Goal: Contribute content

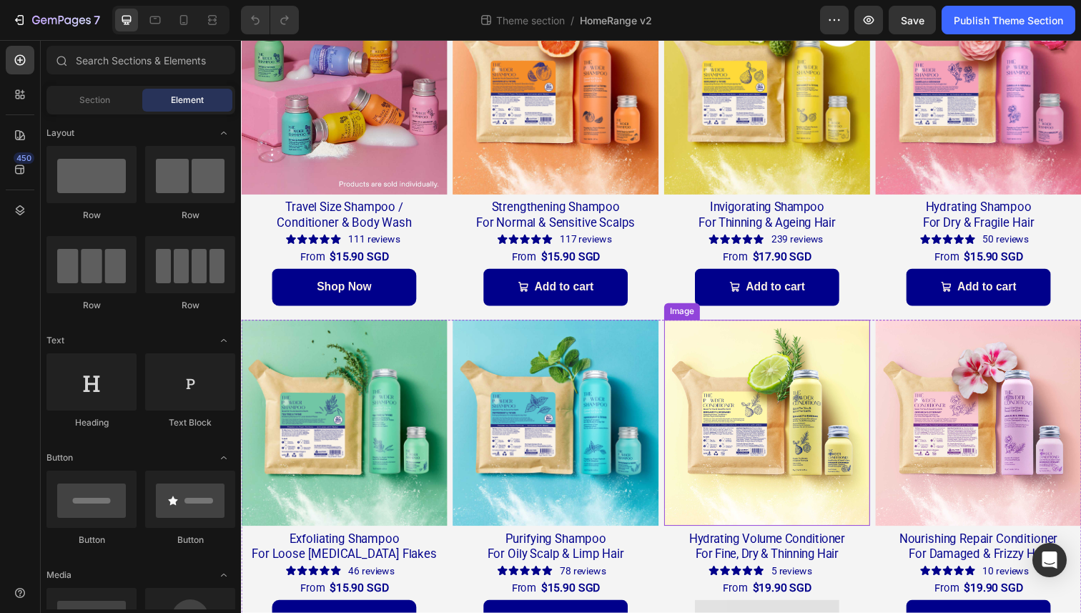
scroll to position [129, 0]
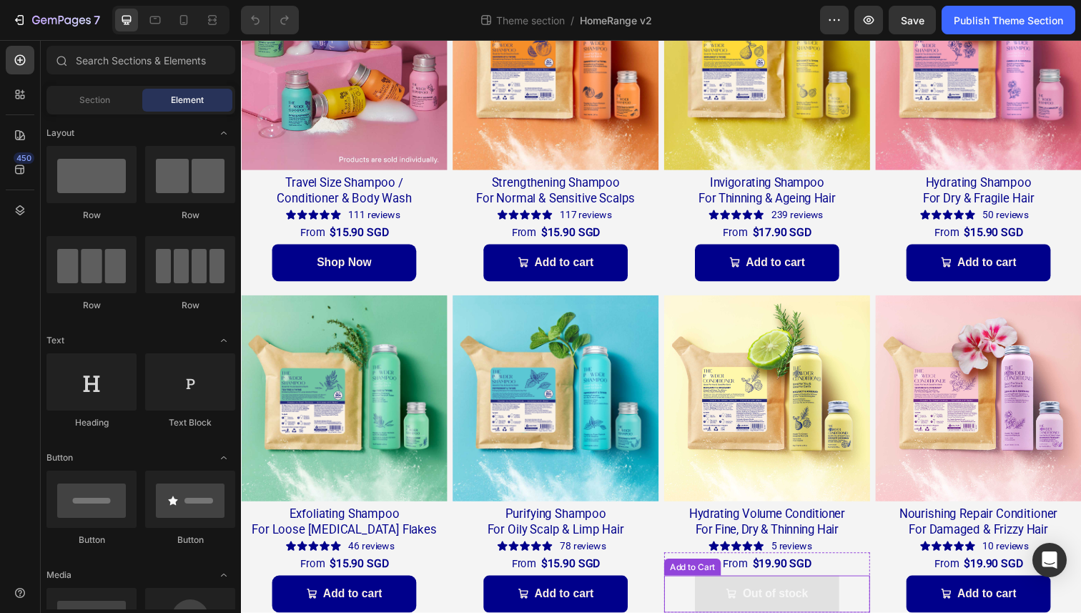
click at [862, 601] on div "Out of stock Add to Cart" at bounding box center [778, 606] width 210 height 38
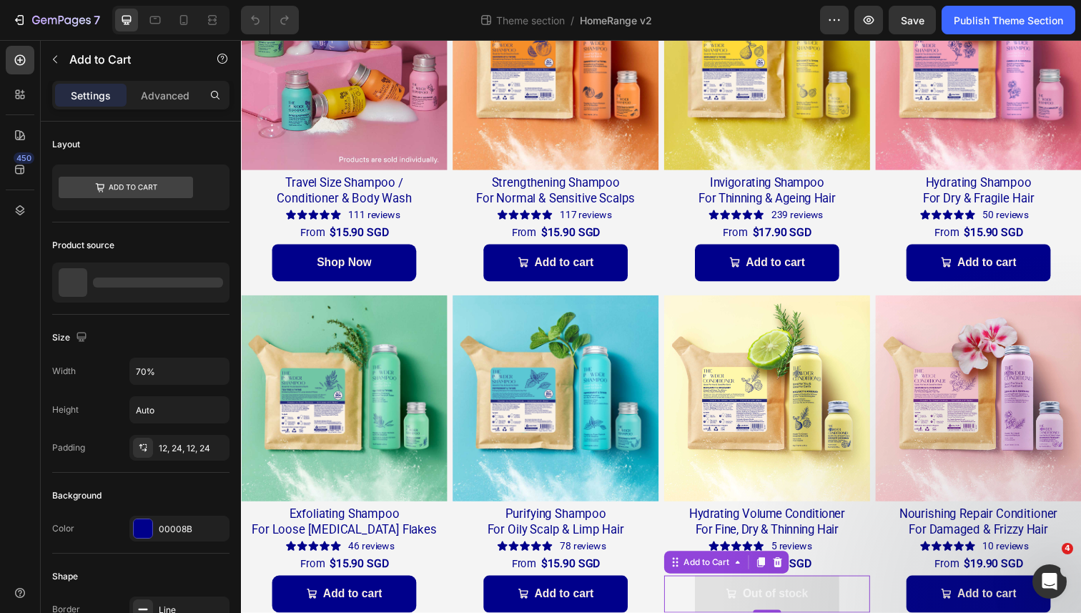
scroll to position [0, 0]
click at [751, 579] on div "Add to Cart" at bounding box center [716, 573] width 81 height 17
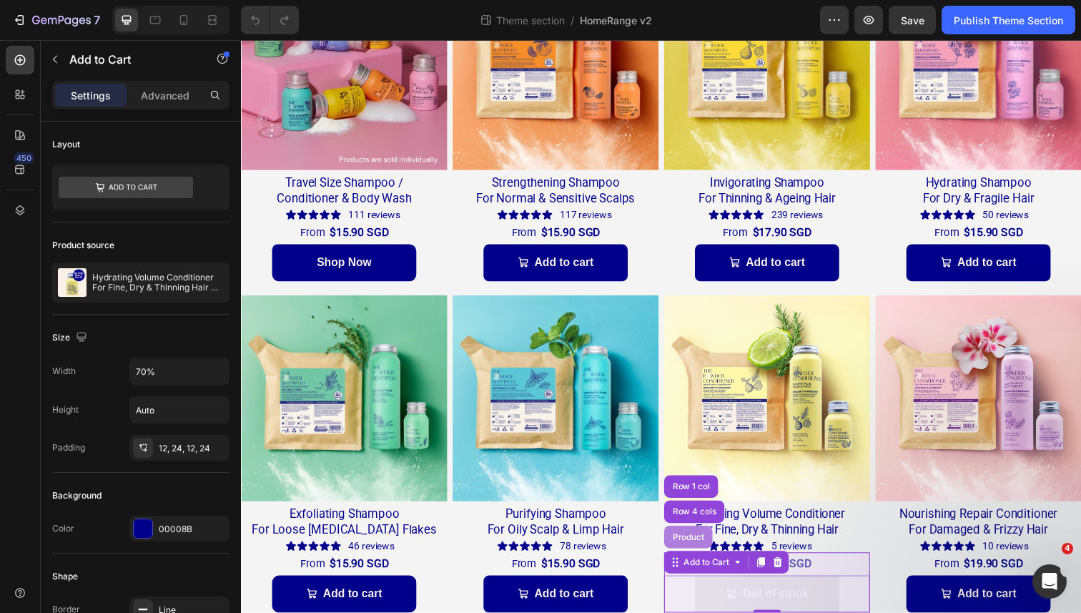
click at [704, 543] on div "Product" at bounding box center [698, 547] width 38 height 9
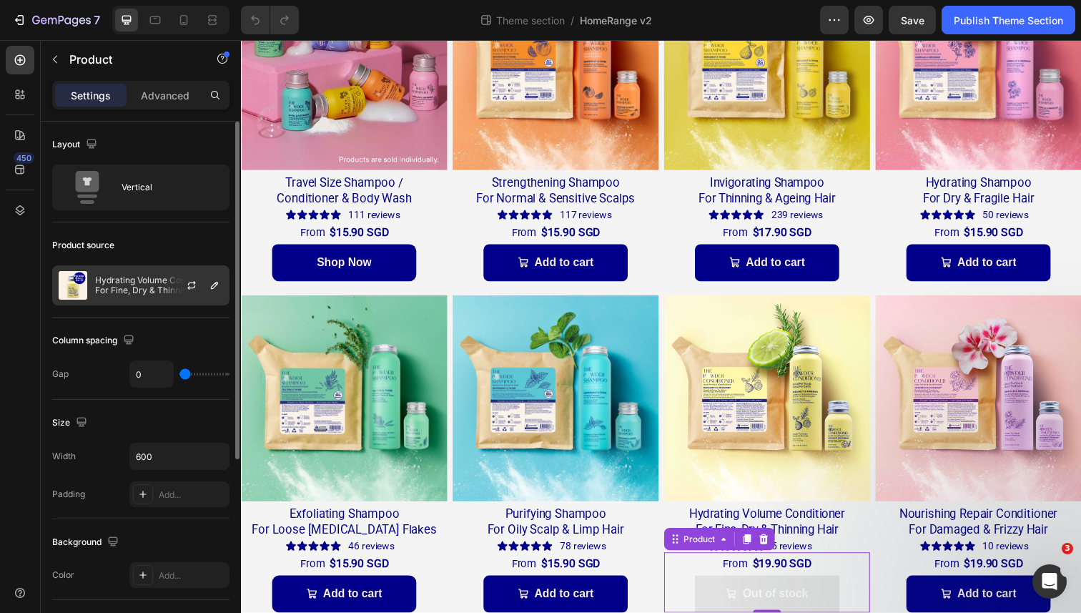
click at [131, 281] on p "Hydrating Volume Conditioner For Fine, Dry & Thinning Hair Bergamot & Rosemary …" at bounding box center [159, 285] width 128 height 20
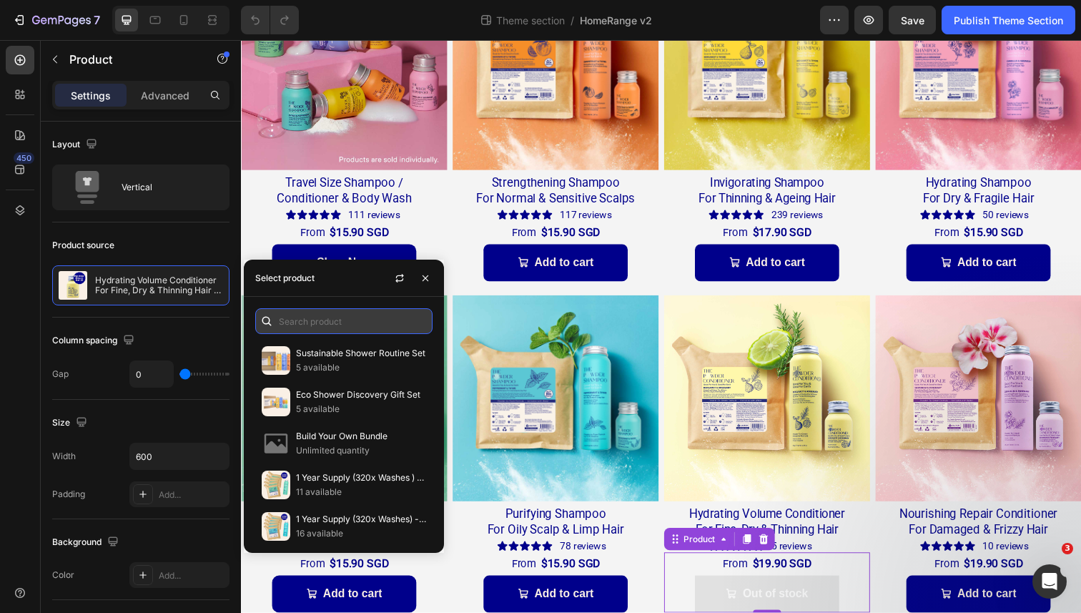
click at [297, 322] on input "text" at bounding box center [343, 321] width 177 height 26
drag, startPoint x: 425, startPoint y: 280, endPoint x: 309, endPoint y: 317, distance: 122.6
click at [309, 317] on div "Select product Sustainable Shower Routine Set 5 available Eco Shower Discovery …" at bounding box center [344, 406] width 200 height 293
click at [309, 317] on input "text" at bounding box center [343, 321] width 177 height 26
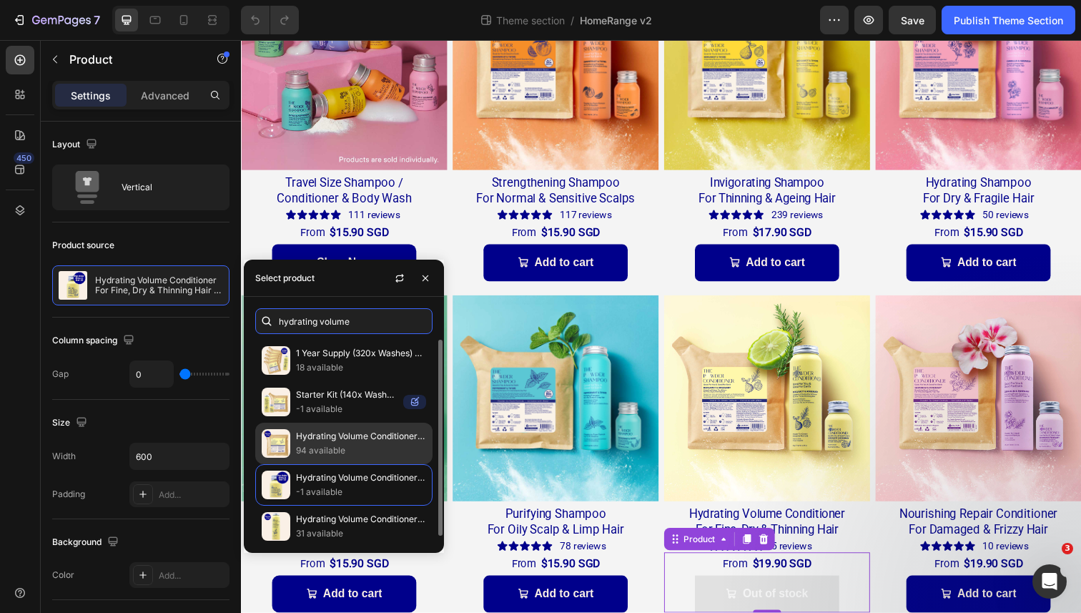
scroll to position [6, 0]
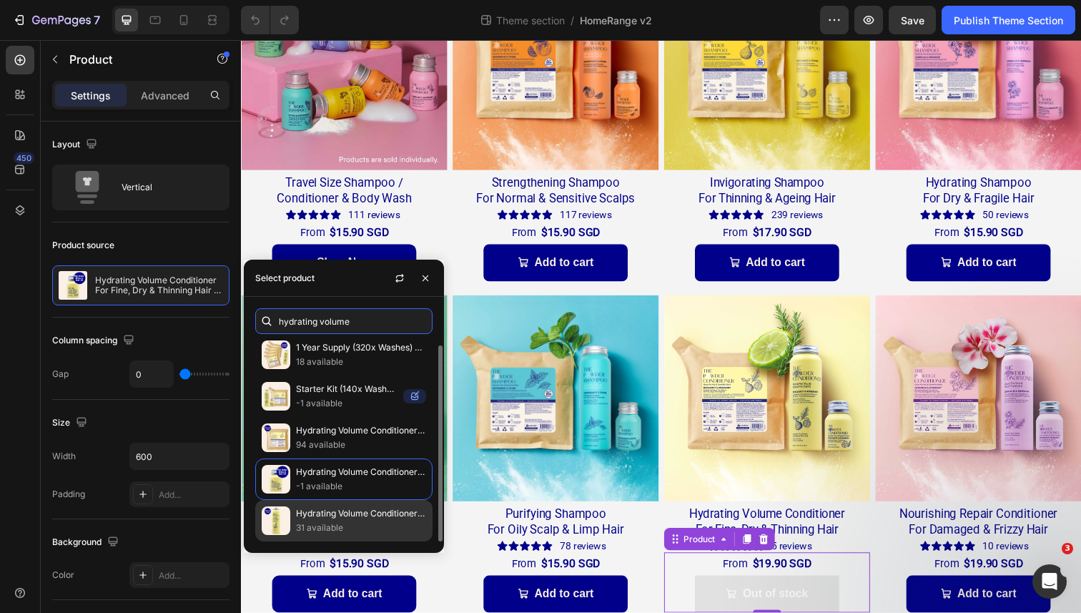
type input "hydrating volume"
click at [332, 517] on p "Hydrating Volume Conditioner For Fine, Dry & Thinning Hair Bergamot & Rosemary …" at bounding box center [361, 513] width 130 height 14
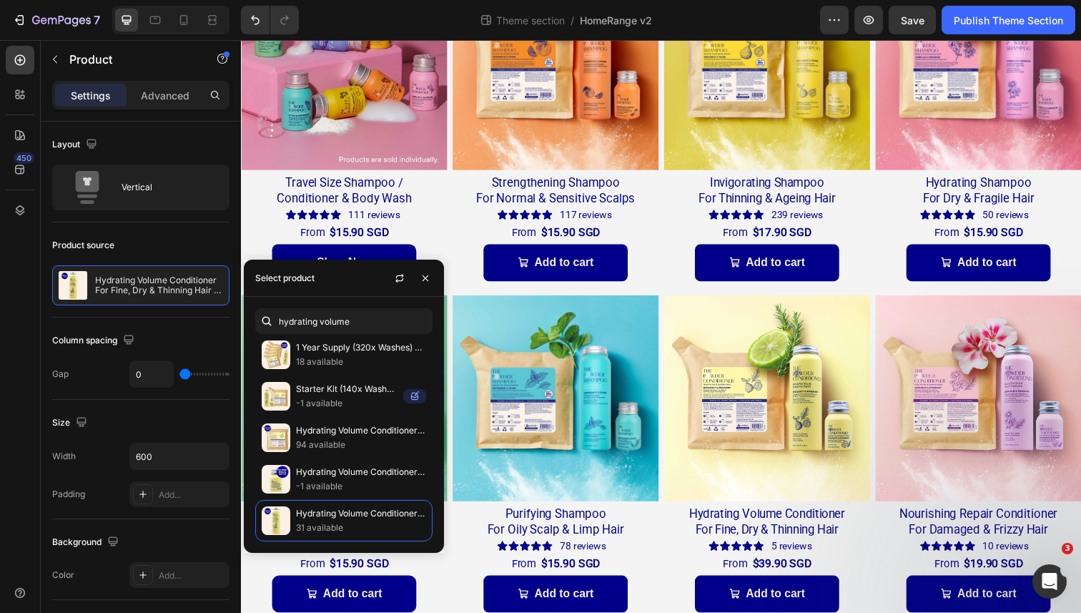
click at [17, 285] on div "450" at bounding box center [20, 312] width 29 height 533
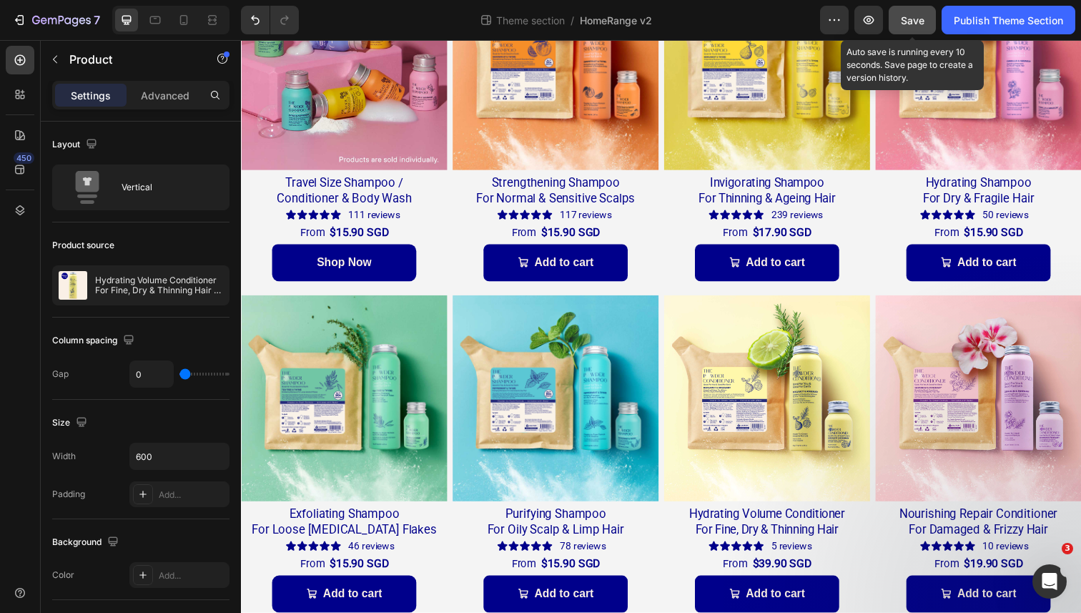
click at [920, 24] on span "Save" at bounding box center [913, 20] width 24 height 12
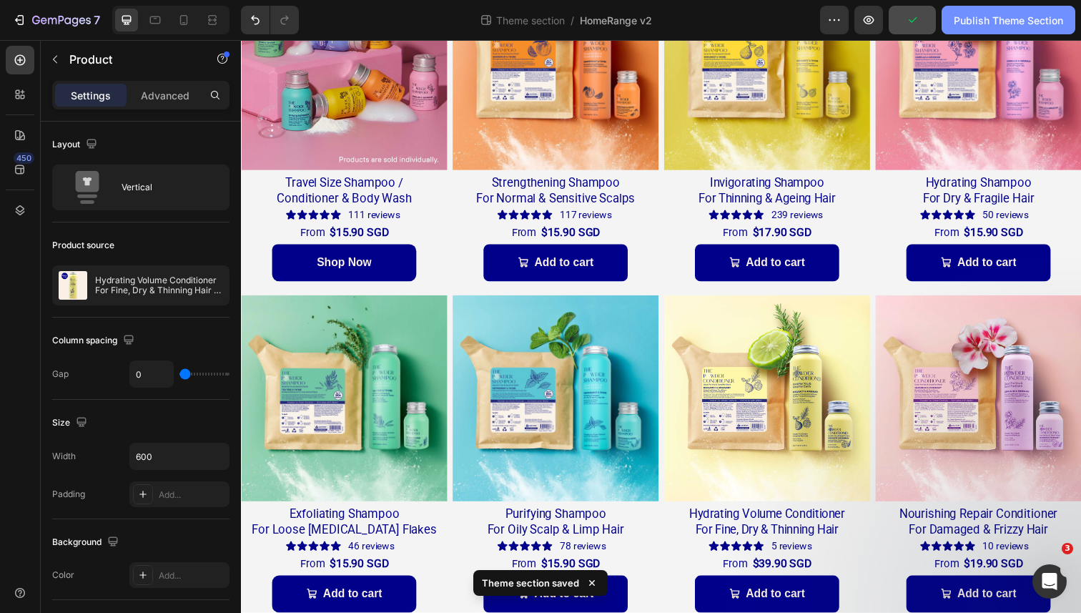
click at [973, 21] on div "Publish Theme Section" at bounding box center [1008, 20] width 109 height 15
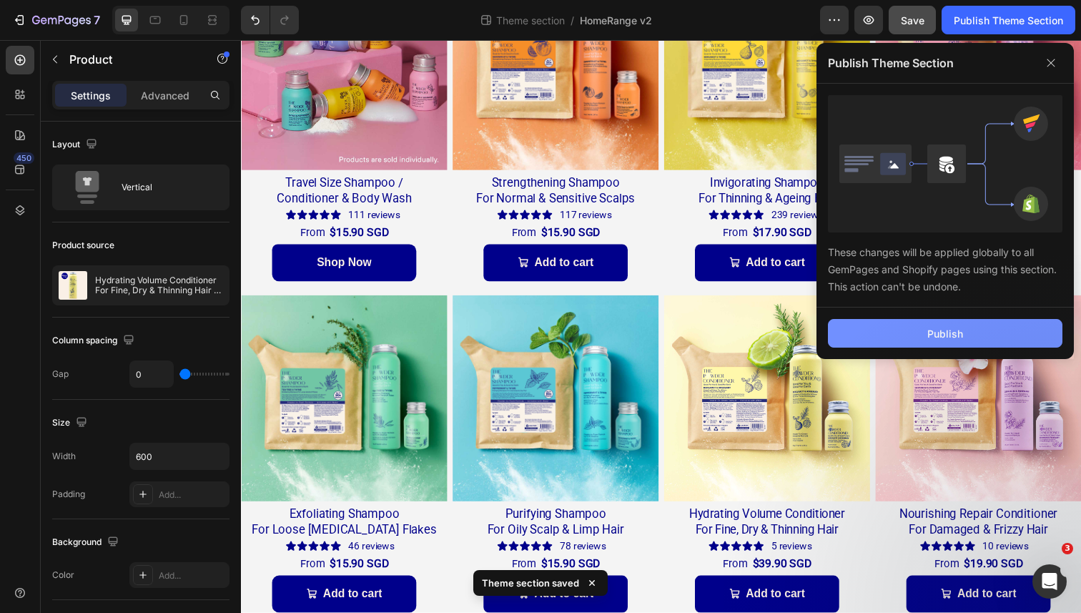
click at [897, 336] on button "Publish" at bounding box center [945, 333] width 235 height 29
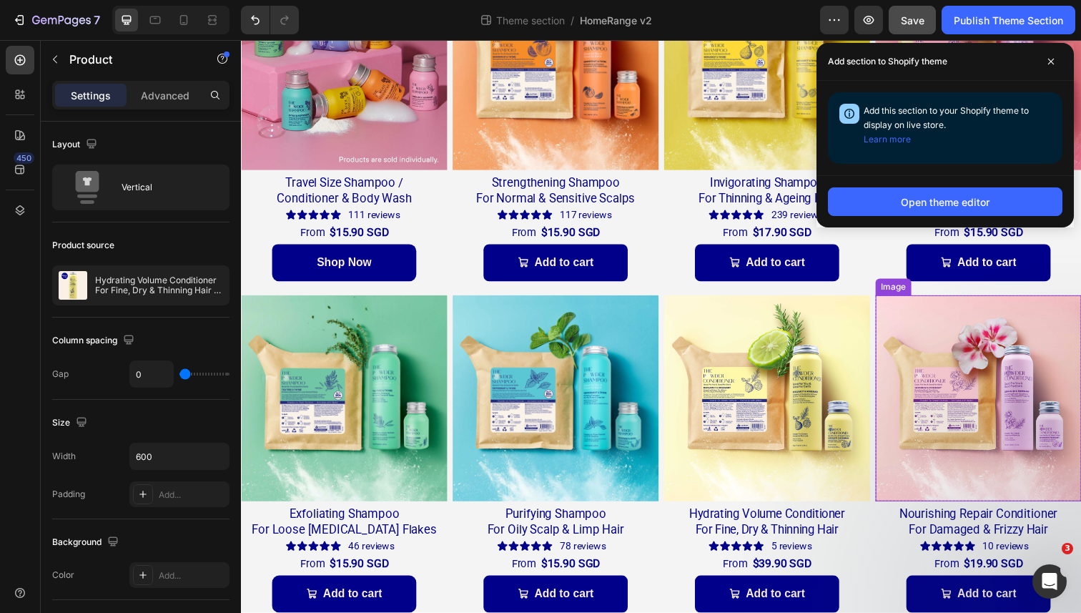
click at [945, 380] on img at bounding box center [994, 406] width 210 height 210
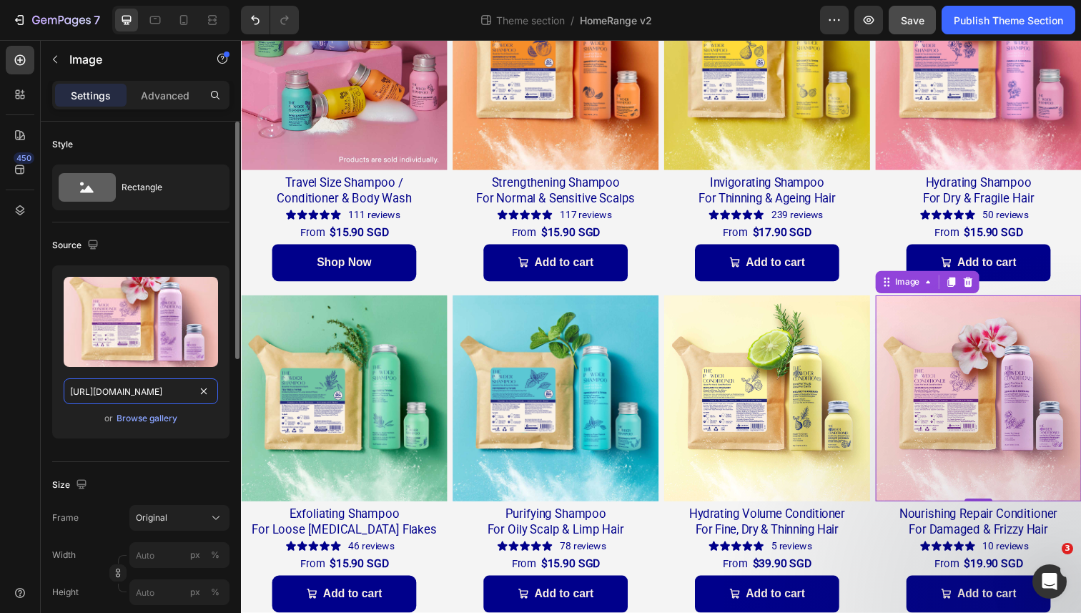
click at [138, 394] on input "https://cdn.shopify.com/s/files/1/0591/9811/1922/files/gempages_552321025300235…" at bounding box center [141, 391] width 154 height 26
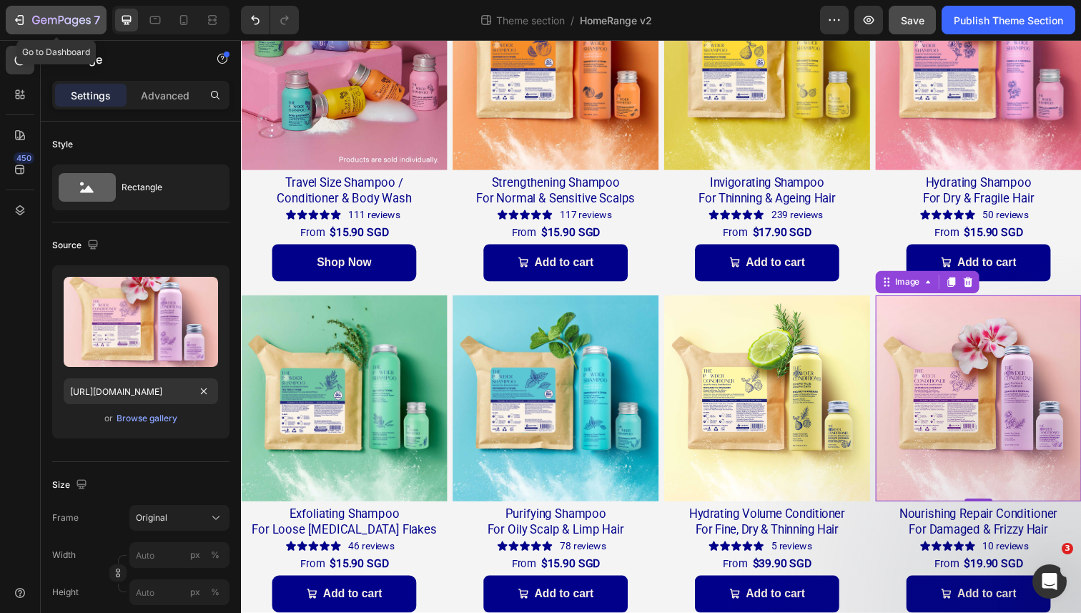
scroll to position [0, 0]
click at [25, 21] on icon "button" at bounding box center [19, 20] width 14 height 14
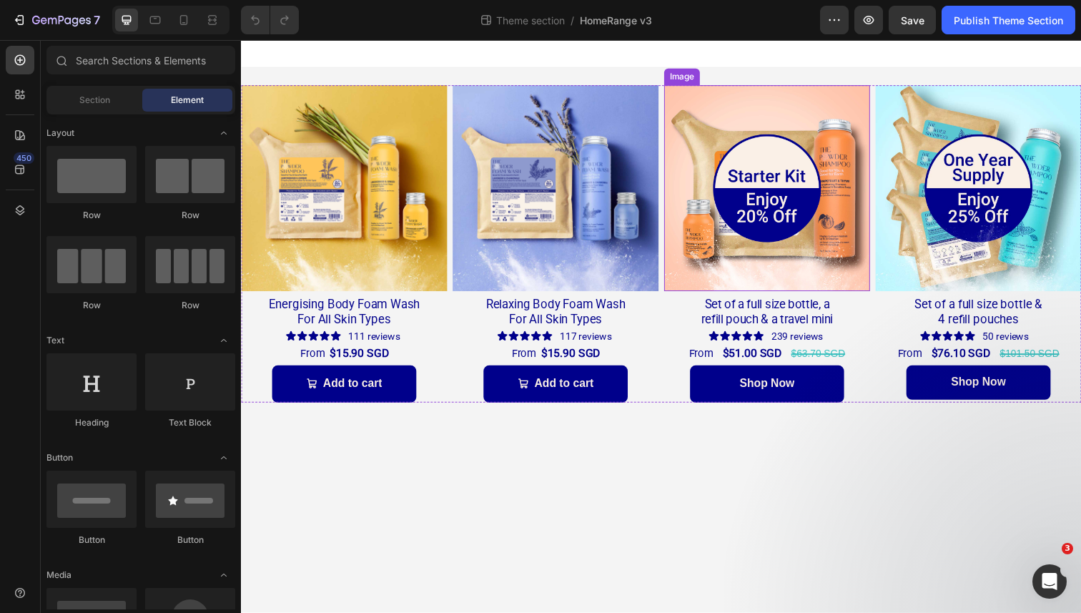
click at [732, 207] on img at bounding box center [778, 192] width 210 height 210
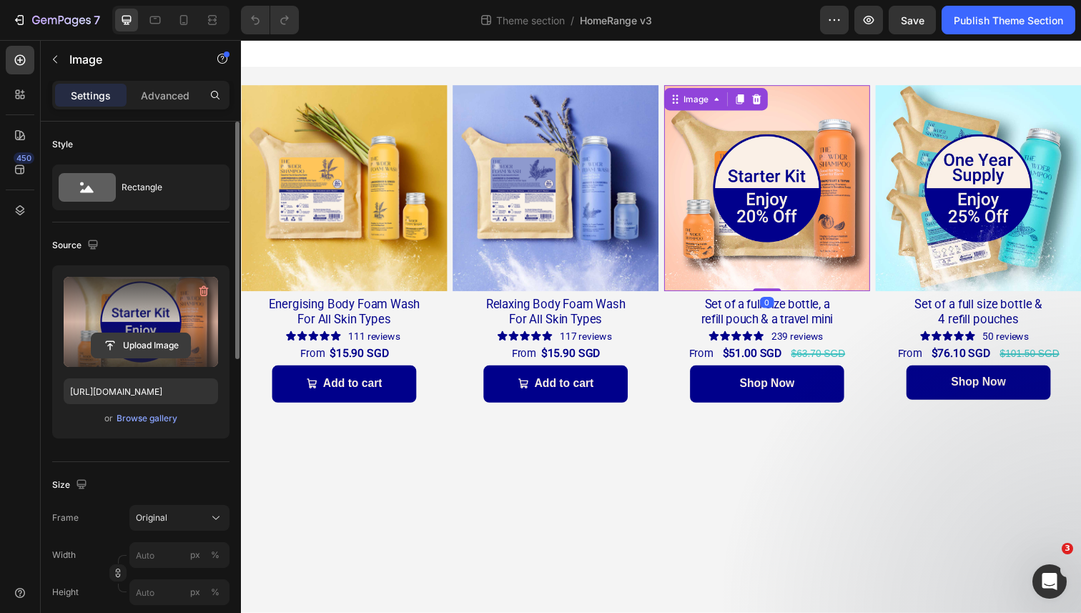
click at [142, 348] on input "file" at bounding box center [141, 345] width 99 height 24
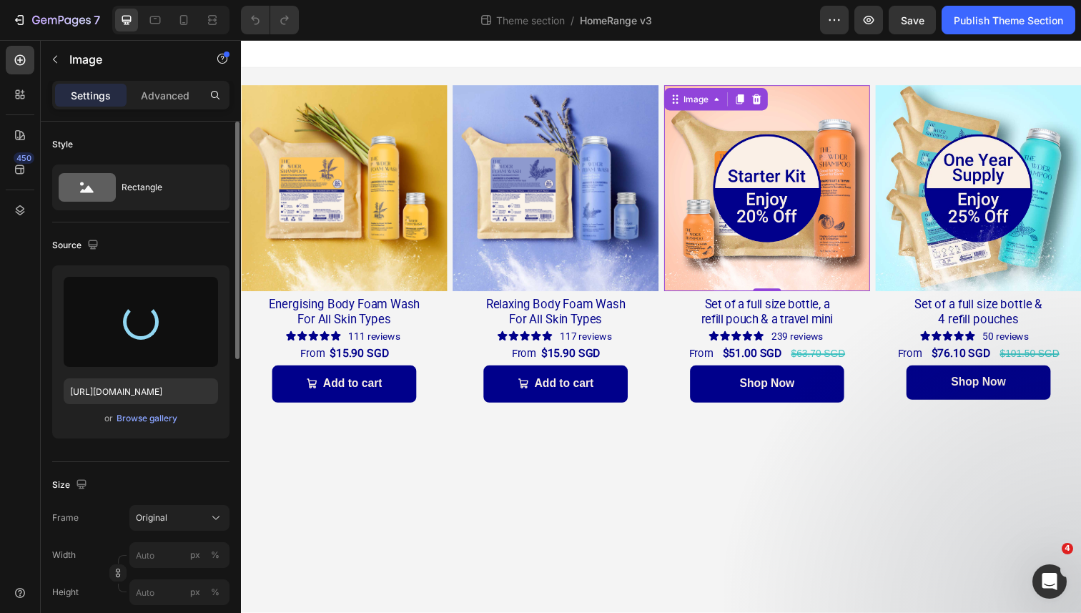
type input "[URL][DOMAIN_NAME]"
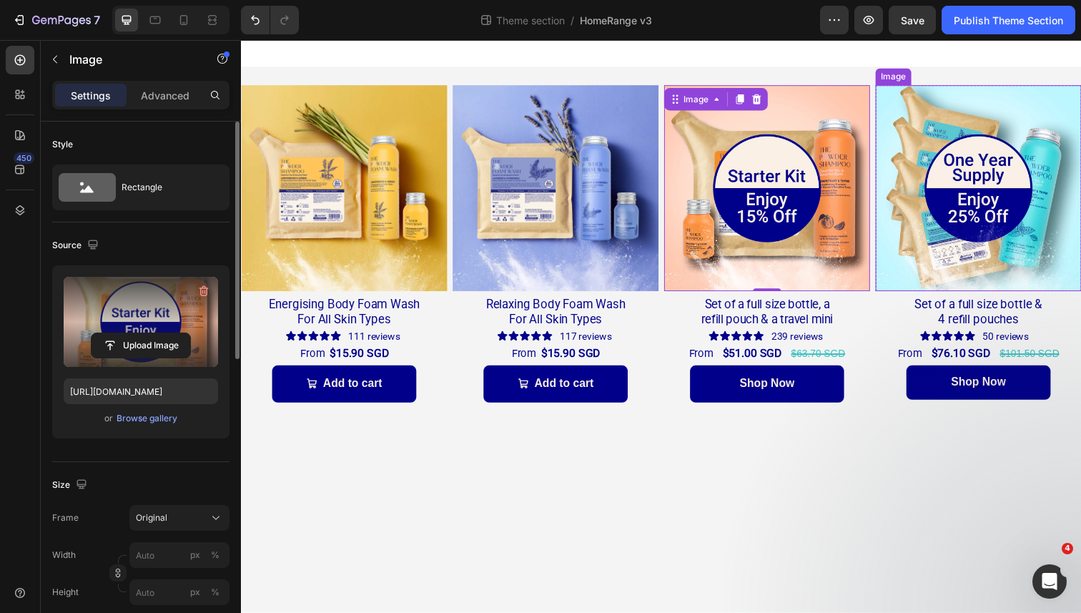
click at [992, 205] on img at bounding box center [994, 192] width 210 height 210
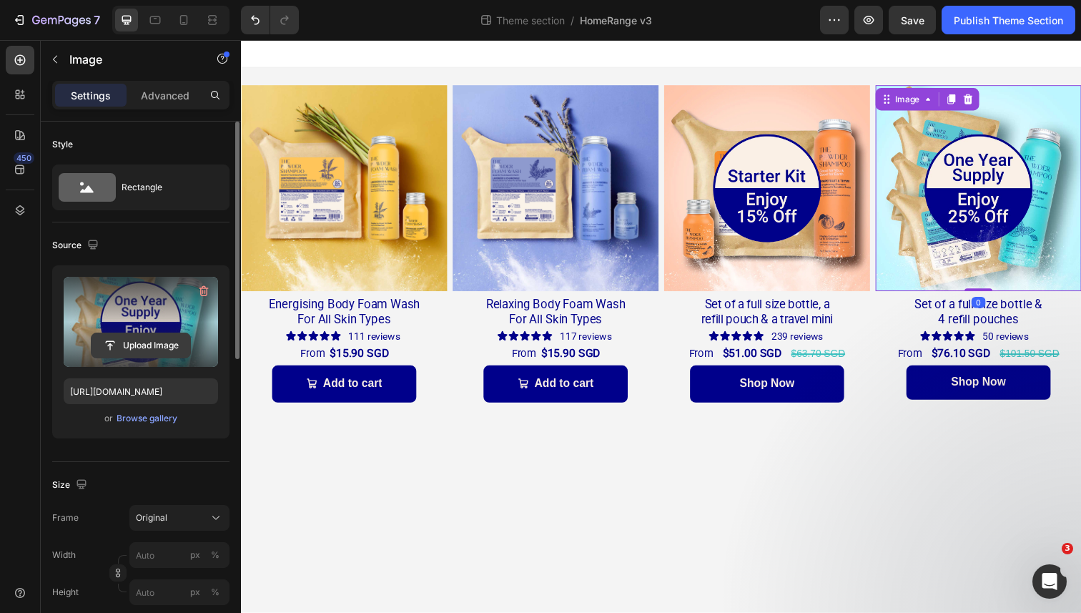
click at [137, 347] on input "file" at bounding box center [141, 345] width 99 height 24
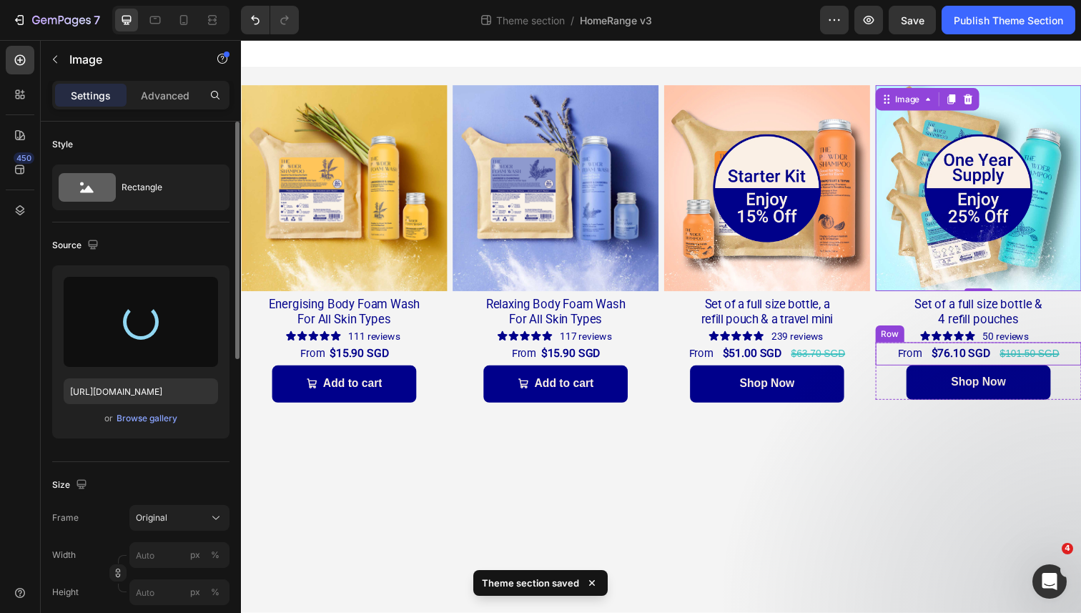
type input "[URL][DOMAIN_NAME]"
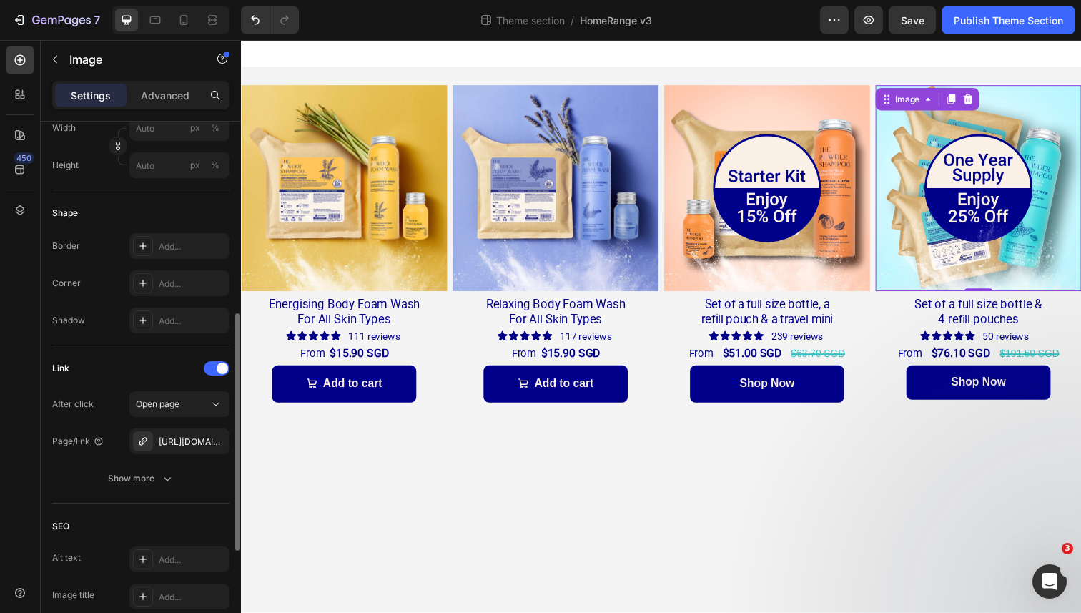
scroll to position [428, 0]
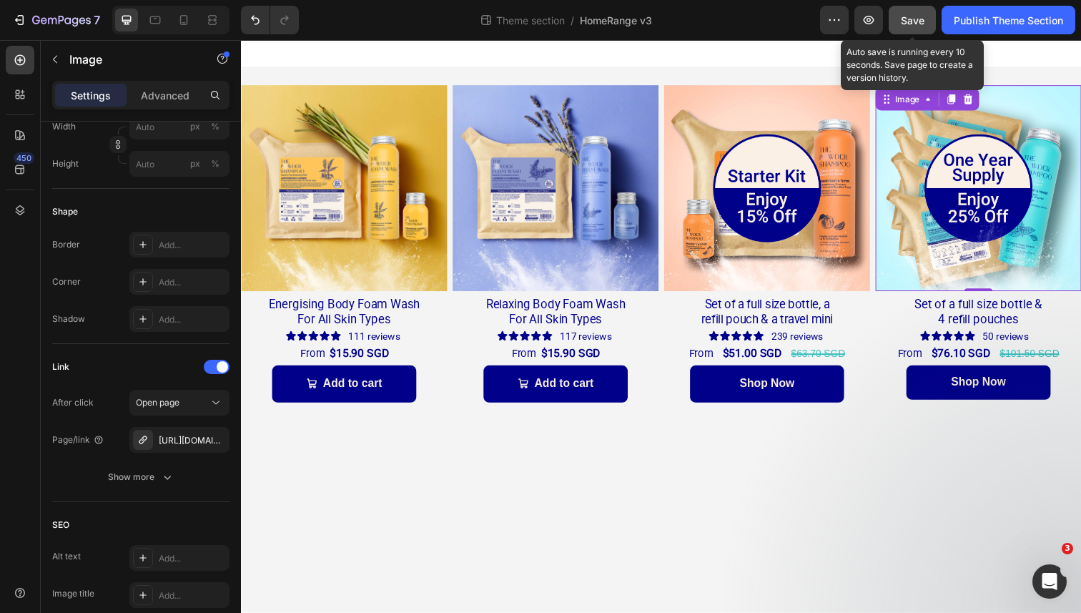
click at [912, 16] on span "Save" at bounding box center [913, 20] width 24 height 12
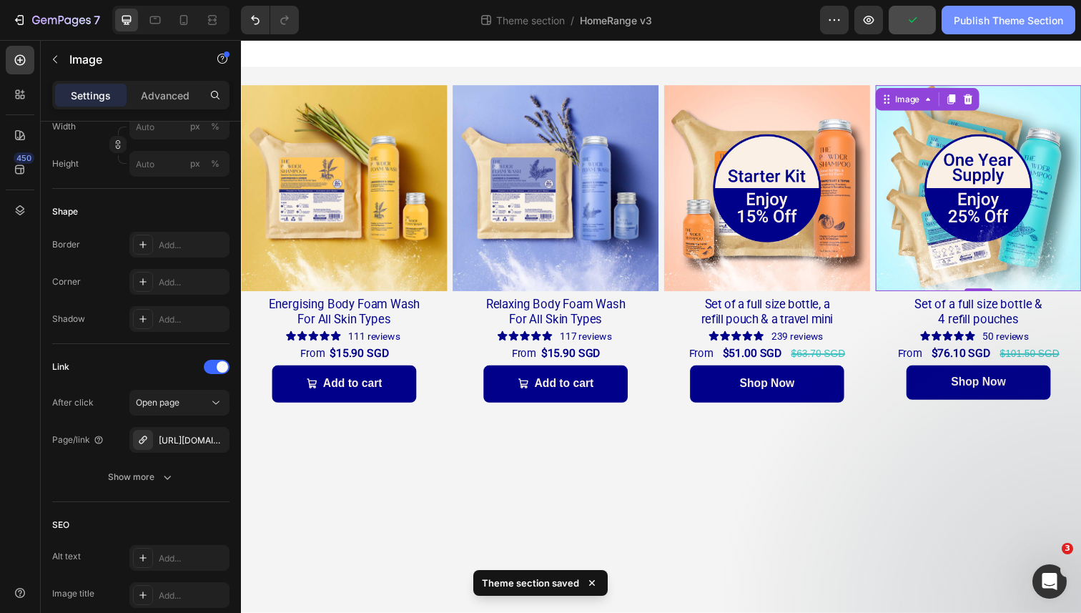
click at [976, 19] on div "Publish Theme Section" at bounding box center [1008, 20] width 109 height 15
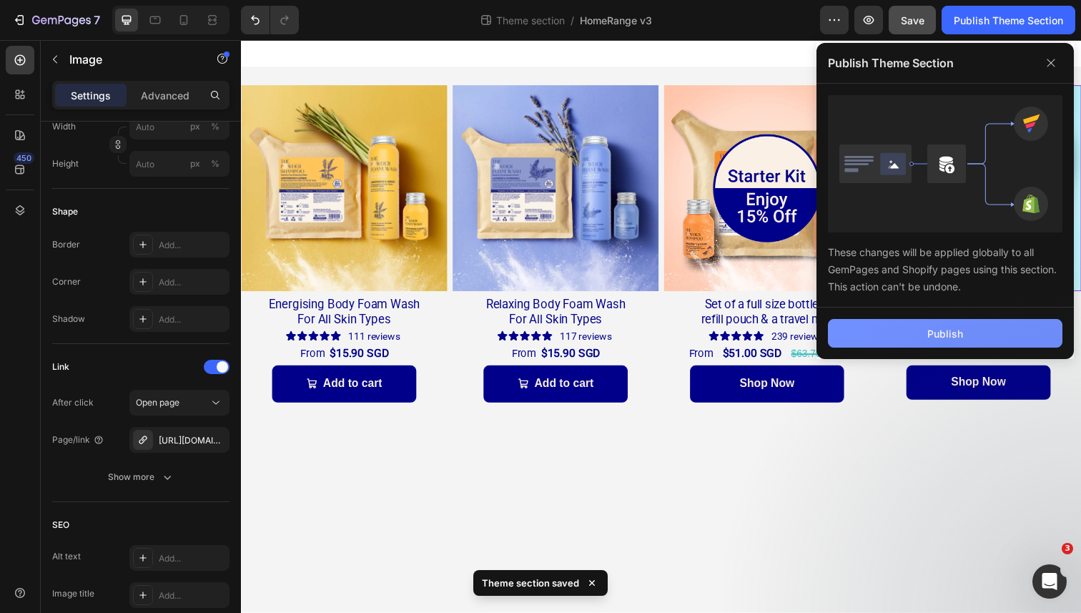
click at [905, 323] on button "Publish" at bounding box center [945, 333] width 235 height 29
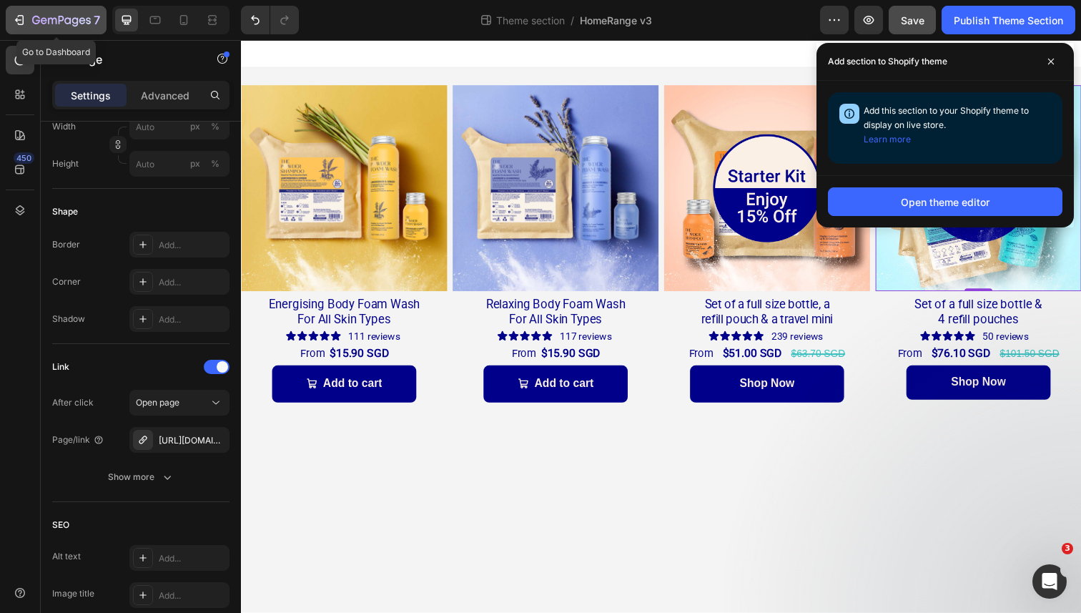
click at [13, 19] on icon "button" at bounding box center [19, 20] width 14 height 14
